Goal: Navigation & Orientation: Find specific page/section

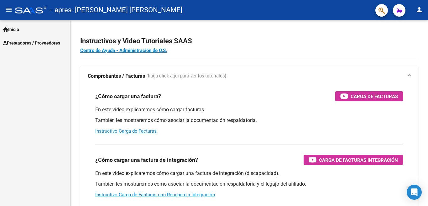
click at [51, 44] on span "Prestadores / Proveedores" at bounding box center [31, 42] width 57 height 7
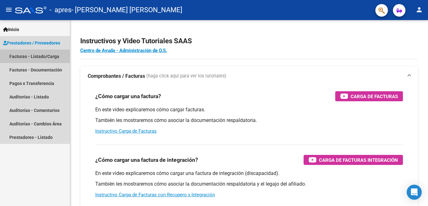
click at [53, 57] on link "Facturas - Listado/Carga" at bounding box center [35, 56] width 70 height 13
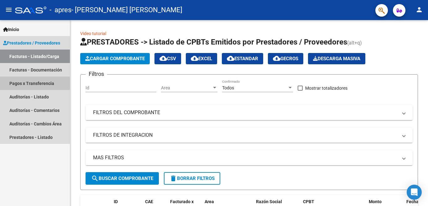
click at [32, 84] on link "Pagos x Transferencia" at bounding box center [35, 82] width 70 height 13
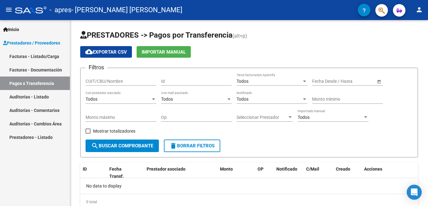
click at [29, 96] on link "Auditorías - Listado" at bounding box center [35, 96] width 70 height 13
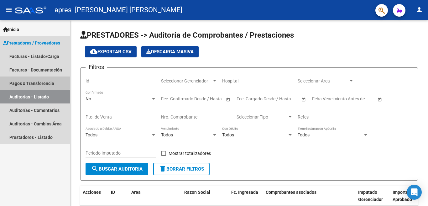
click at [15, 83] on link "Pagos x Transferencia" at bounding box center [35, 82] width 70 height 13
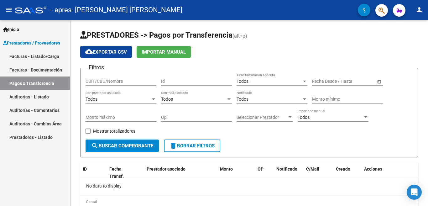
click at [25, 68] on link "Facturas - Documentación" at bounding box center [35, 69] width 70 height 13
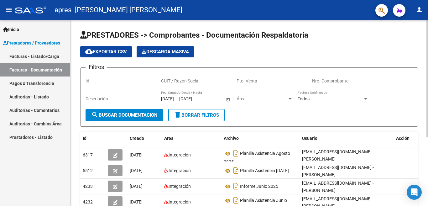
click at [423, 70] on div "PRESTADORES -> Comprobantes - Documentación Respaldatoria cloud_download Export…" at bounding box center [249, 165] width 359 height 290
click at [420, 17] on div "menu - apres - [PERSON_NAME] [PERSON_NAME] person Inicio Instructivos Contacto …" at bounding box center [214, 103] width 428 height 206
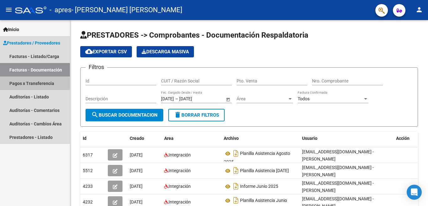
click at [16, 82] on link "Pagos x Transferencia" at bounding box center [35, 82] width 70 height 13
